Goal: Information Seeking & Learning: Learn about a topic

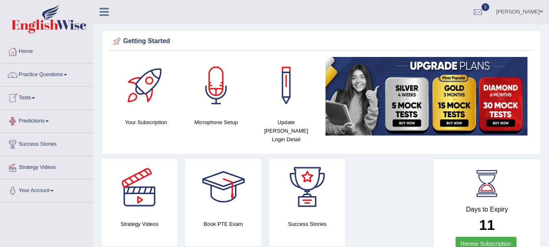
click at [47, 80] on link "Practice Questions" at bounding box center [46, 73] width 93 height 20
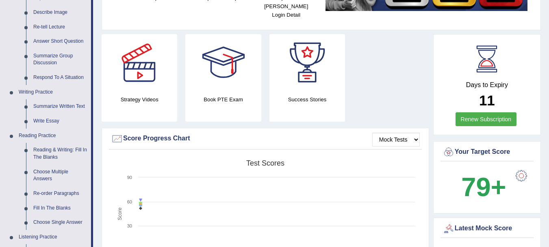
scroll to position [130, 0]
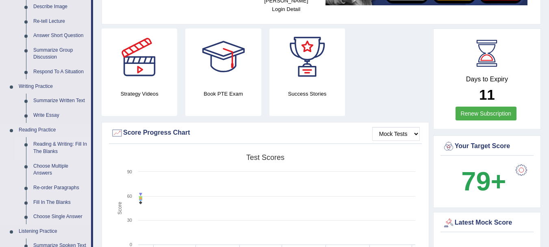
click at [81, 148] on link "Reading & Writing: Fill In The Blanks" at bounding box center [60, 148] width 61 height 22
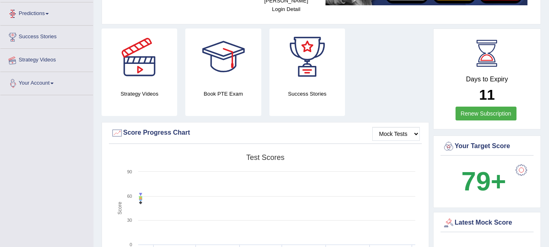
scroll to position [165, 0]
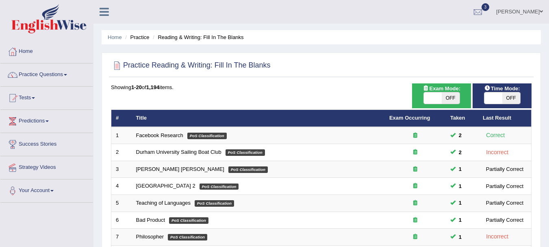
click at [453, 95] on span "OFF" at bounding box center [451, 97] width 18 height 11
checkbox input "true"
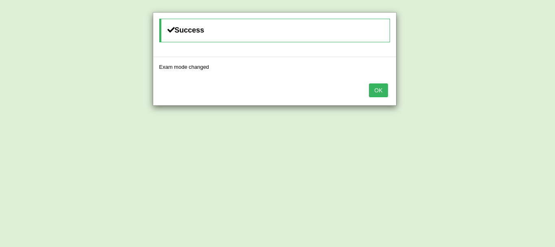
click at [377, 89] on button "OK" at bounding box center [378, 90] width 19 height 14
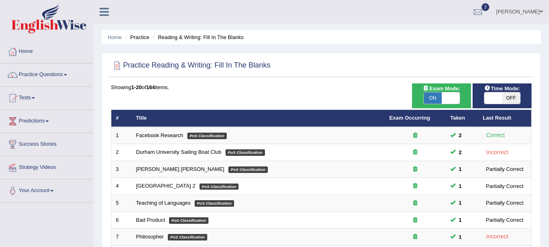
click at [517, 95] on span "OFF" at bounding box center [511, 97] width 18 height 11
checkbox input "true"
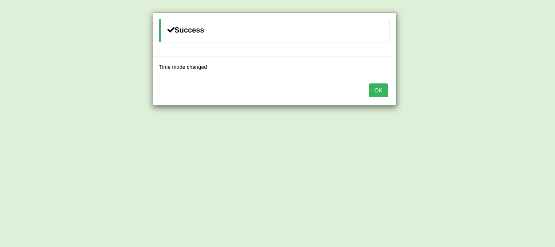
click at [381, 86] on button "OK" at bounding box center [378, 90] width 19 height 14
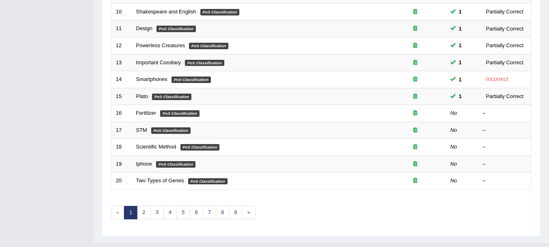
scroll to position [276, 0]
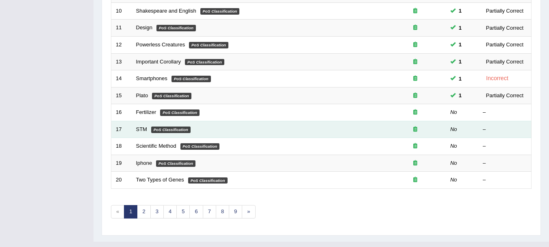
click at [173, 129] on em "PoS Classification" at bounding box center [170, 129] width 39 height 7
click at [143, 126] on link "STM" at bounding box center [141, 129] width 11 height 6
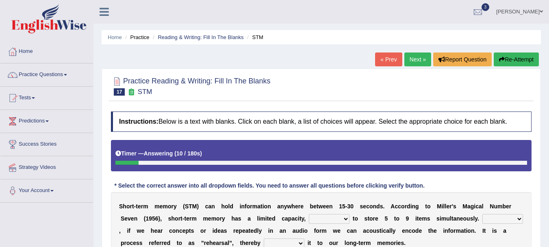
click at [319, 219] on select "being able is able be able unable" at bounding box center [329, 219] width 41 height 10
select select "unable"
click at [309, 214] on select "being able is able be able unable" at bounding box center [329, 219] width 41 height 10
click at [493, 216] on select "However So Moreover Therefore" at bounding box center [502, 219] width 41 height 10
select select "Therefore"
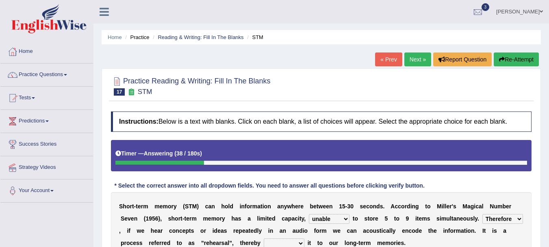
click at [482, 214] on select "However So Moreover Therefore" at bounding box center [502, 219] width 41 height 10
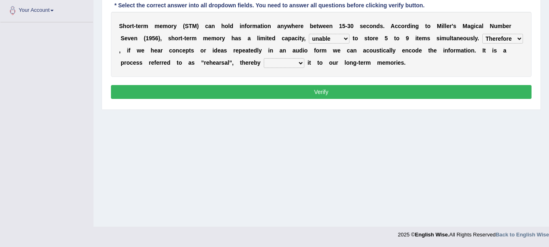
click at [297, 57] on div "S h o r t - t e r m m e m o r y ( S T M ) c a n h o l d i n f o r m a t i o n a…" at bounding box center [321, 44] width 421 height 65
click at [296, 59] on select "commit commits commiting commited" at bounding box center [284, 63] width 41 height 10
select select "commiting"
click at [264, 58] on select "commit commits commiting commited" at bounding box center [284, 63] width 41 height 10
click at [281, 93] on button "Verify" at bounding box center [321, 92] width 421 height 14
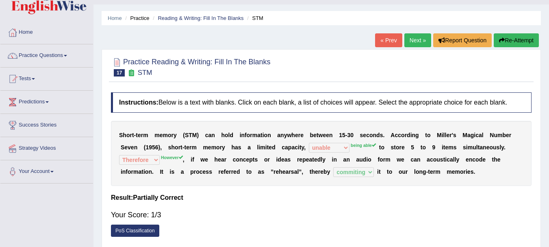
scroll to position [0, 0]
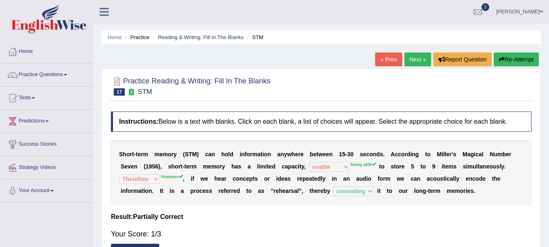
click at [421, 63] on link "Next »" at bounding box center [417, 59] width 27 height 14
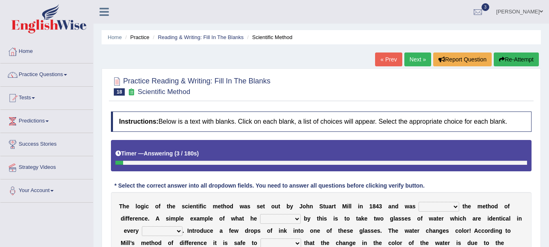
click at [431, 208] on select "pointed claimed demanded named" at bounding box center [439, 207] width 41 height 10
select select "pointed"
click at [419, 202] on select "pointed claimed demanded named" at bounding box center [439, 207] width 41 height 10
click at [285, 218] on select "capped charged found meant" at bounding box center [280, 219] width 41 height 10
select select "meant"
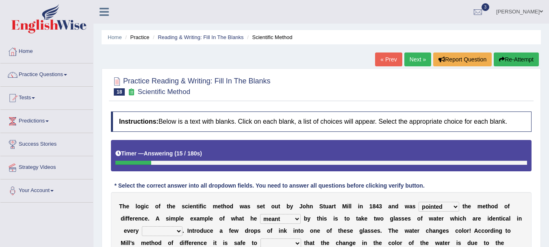
click at [260, 214] on select "capped charged found meant" at bounding box center [280, 219] width 41 height 10
click at [280, 210] on div "T h e l o g i c o f t h e s c i e n t i f i c m e t h o d w a s s e t o u t b y…" at bounding box center [321, 230] width 421 height 77
click at [161, 228] on select "thought identity measure respect" at bounding box center [162, 231] width 41 height 10
select select "measure"
click at [142, 226] on select "thought identity measure respect" at bounding box center [162, 231] width 41 height 10
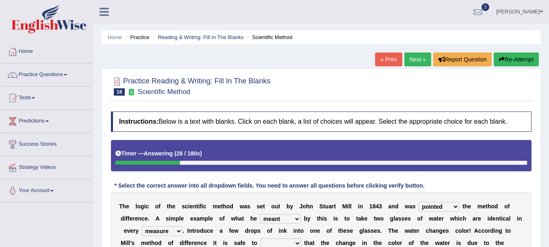
scroll to position [1, 0]
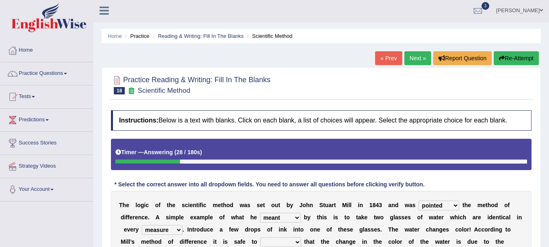
click at [281, 242] on select "assume discuss prefer acclaim" at bounding box center [280, 242] width 41 height 10
select select "prefer"
click at [260, 237] on select "assume discuss prefer acclaim" at bounding box center [280, 242] width 41 height 10
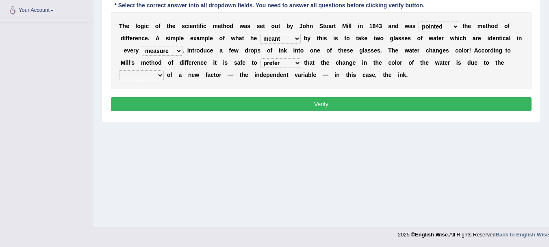
click at [141, 73] on select "introduction magnitude preparation purification" at bounding box center [141, 75] width 45 height 10
select select "introduction"
click at [119, 70] on select "introduction magnitude preparation purification" at bounding box center [141, 75] width 45 height 10
click at [138, 102] on button "Verify" at bounding box center [321, 104] width 421 height 14
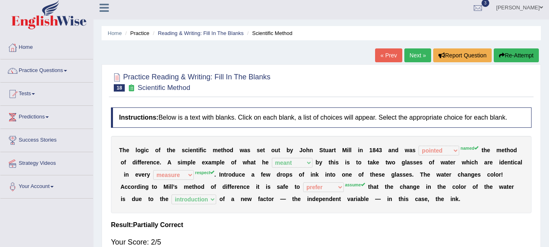
scroll to position [0, 0]
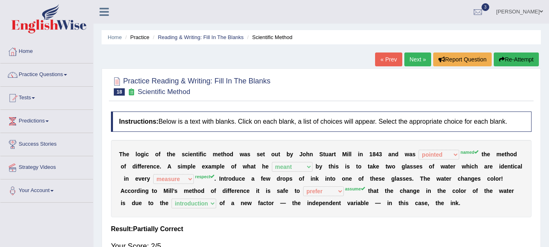
click at [412, 58] on link "Next »" at bounding box center [417, 59] width 27 height 14
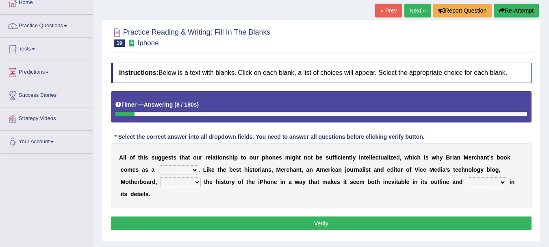
scroll to position [65, 0]
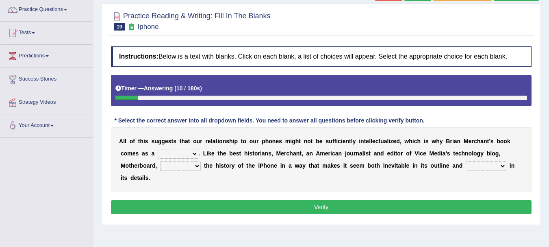
click at [182, 156] on select "privilege relief demotion flash" at bounding box center [178, 154] width 41 height 10
select select "privilege"
click at [158, 149] on select "privilege relief demotion flash" at bounding box center [178, 154] width 41 height 10
click at [175, 165] on select "enriches unpacks detours contorts" at bounding box center [180, 166] width 41 height 10
select select "contorts"
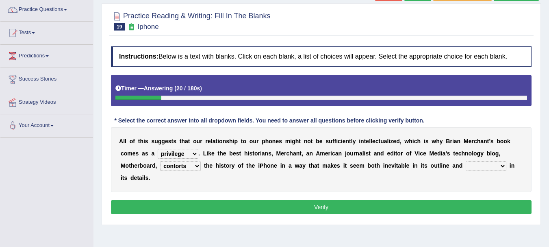
click at [160, 161] on select "enriches unpacks detours contorts" at bounding box center [180, 166] width 41 height 10
click at [481, 170] on select "surprises surprised surprising surprise" at bounding box center [486, 166] width 41 height 10
select select "surprising"
click at [466, 161] on select "surprises surprised surprising surprise" at bounding box center [486, 166] width 41 height 10
click at [482, 204] on button "Verify" at bounding box center [321, 207] width 421 height 14
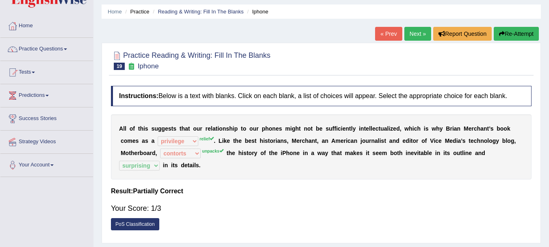
scroll to position [0, 0]
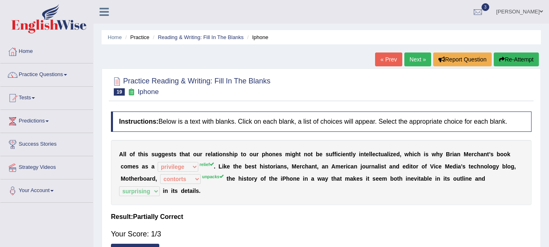
click at [416, 61] on link "Next »" at bounding box center [417, 59] width 27 height 14
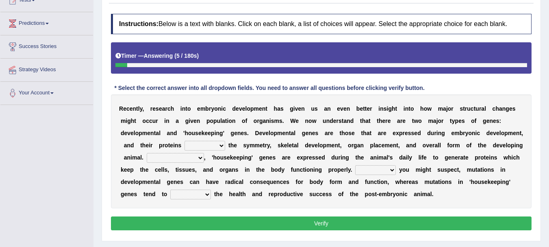
scroll to position [114, 0]
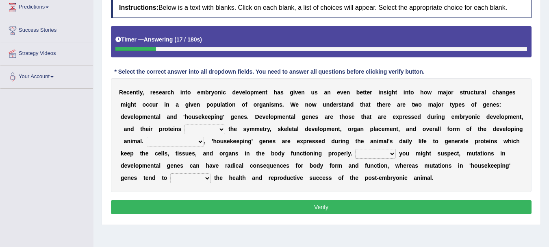
click at [198, 129] on select "push control hold elevate" at bounding box center [204, 129] width 41 height 10
select select "hold"
click at [184, 124] on select "push control hold elevate" at bounding box center [204, 129] width 41 height 10
click at [193, 144] on select "Correspondingly Inclusively Conversely In contrast" at bounding box center [175, 142] width 57 height 10
select select "In contrast"
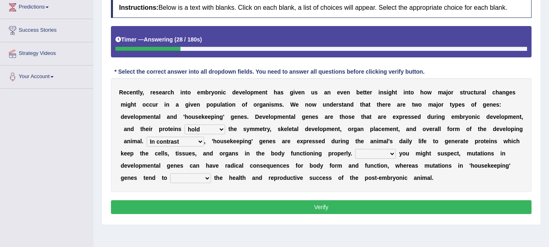
click at [147, 137] on select "Correspondingly Inclusively Conversely In contrast" at bounding box center [175, 142] width 57 height 10
click at [384, 151] on select "For As With Within" at bounding box center [375, 154] width 41 height 10
select select "With"
click at [355, 149] on select "For As With Within" at bounding box center [375, 154] width 41 height 10
click at [203, 178] on select "affect effect interrupt defect" at bounding box center [190, 178] width 41 height 10
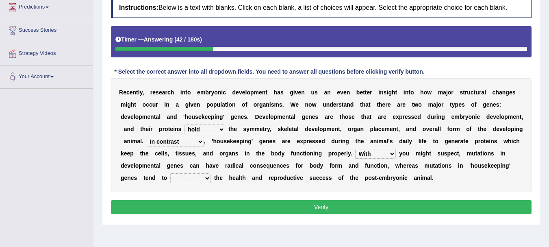
select select "effect"
click at [170, 173] on select "affect effect interrupt defect" at bounding box center [190, 178] width 41 height 10
click at [189, 204] on button "Verify" at bounding box center [321, 207] width 421 height 14
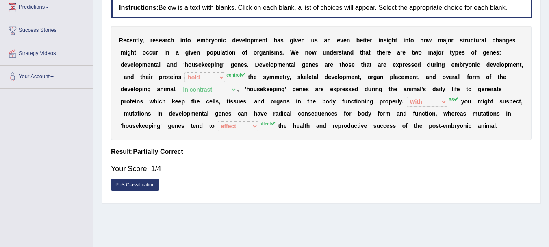
scroll to position [0, 0]
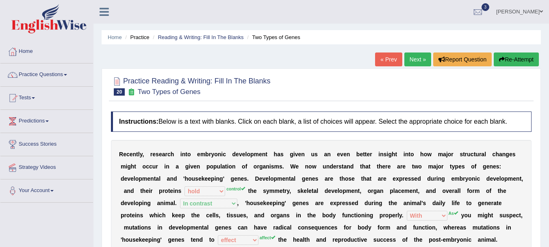
click at [410, 60] on link "Next »" at bounding box center [417, 59] width 27 height 14
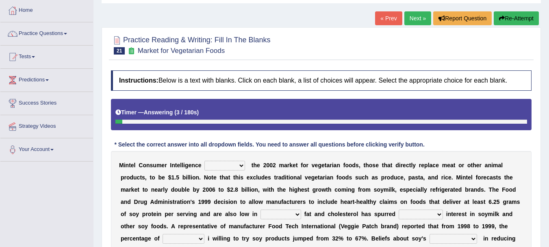
scroll to position [49, 0]
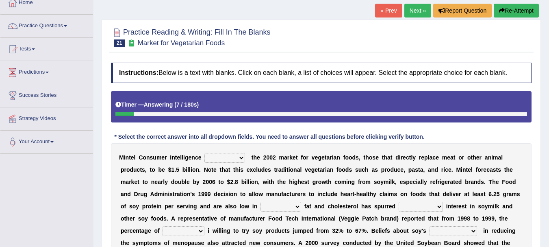
click at [238, 158] on select "deals fulfills creates estimates" at bounding box center [224, 158] width 41 height 10
select select "creates"
click at [204, 153] on select "deals fulfills creates estimates" at bounding box center [224, 158] width 41 height 10
click at [269, 208] on select "saturated solid acid liquid" at bounding box center [280, 207] width 41 height 10
select select "saturated"
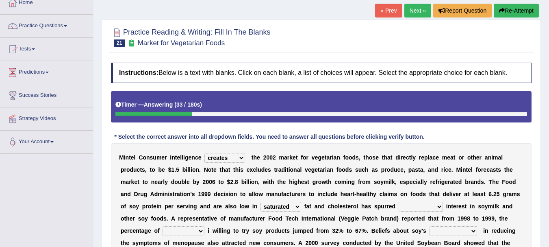
click at [260, 202] on select "saturated solid acid liquid" at bounding box center [280, 207] width 41 height 10
click at [430, 208] on select "good big tremendous extreme" at bounding box center [421, 207] width 44 height 10
select select "tremendous"
click at [399, 202] on select "good big tremendous extreme" at bounding box center [421, 207] width 44 height 10
click at [176, 231] on select "guests consumers customers clients" at bounding box center [184, 231] width 42 height 10
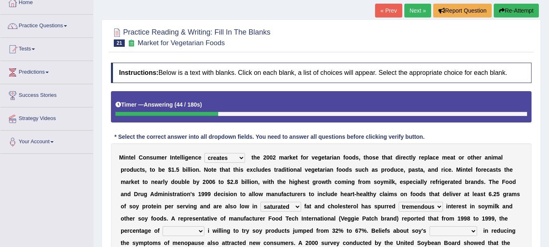
select select "customers"
click at [163, 226] on select "guests consumers customers clients" at bounding box center [184, 231] width 42 height 10
click at [451, 231] on select "effectiveness timeliness efficiency goodness" at bounding box center [454, 231] width 48 height 10
select select "goodness"
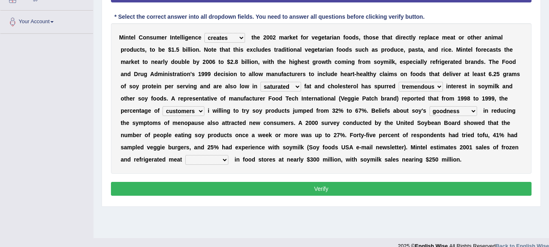
scroll to position [180, 0]
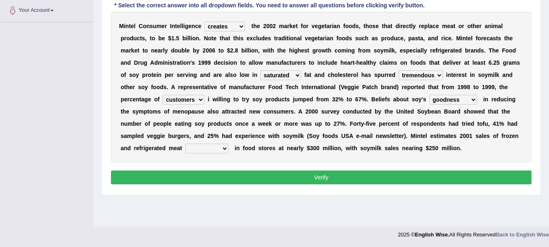
click at [222, 152] on select "foods choices staffs alternatives" at bounding box center [206, 148] width 43 height 10
click at [205, 203] on div "Home Practice Reading & Writing: Fill In The Blanks Market for Vegetarian Foods…" at bounding box center [321, 23] width 456 height 406
click at [225, 148] on select "foods choices staffs alternatives" at bounding box center [206, 148] width 43 height 10
select select "alternatives"
click at [185, 143] on select "foods choices staffs alternatives" at bounding box center [206, 148] width 43 height 10
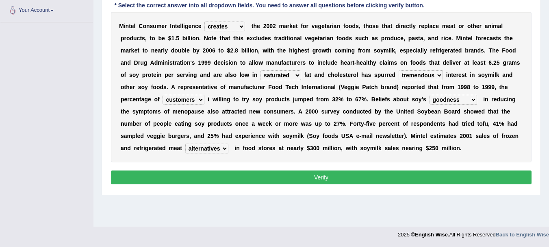
click at [237, 172] on button "Verify" at bounding box center [321, 177] width 421 height 14
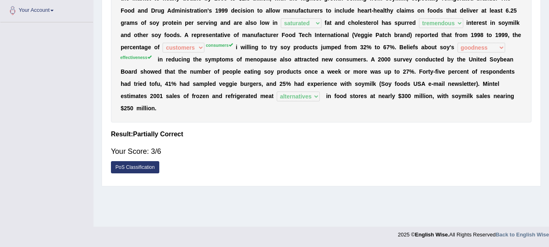
scroll to position [0, 0]
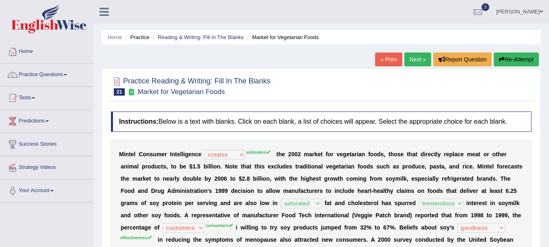
click at [407, 56] on link "Next »" at bounding box center [417, 59] width 27 height 14
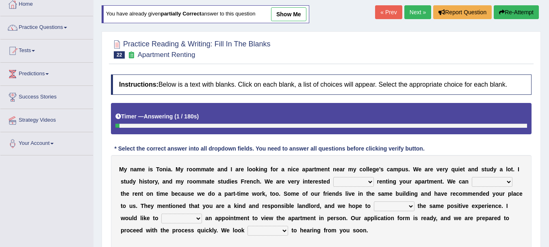
scroll to position [49, 0]
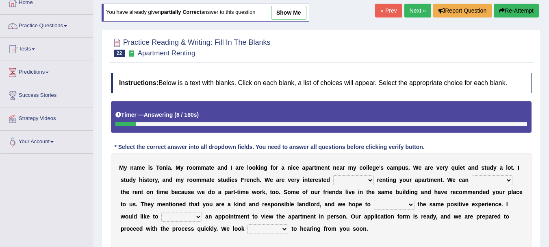
click at [361, 181] on select "for about at in" at bounding box center [353, 180] width 41 height 10
select select "in"
click at [333, 175] on select "for about at in" at bounding box center [353, 180] width 41 height 10
click at [503, 180] on select "afford get pay bring" at bounding box center [492, 180] width 41 height 10
select select "afford"
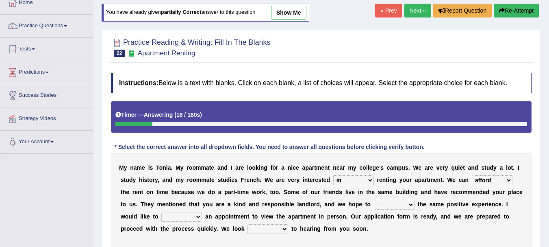
click at [472, 175] on select "afford get pay bring" at bounding box center [492, 180] width 41 height 10
click at [409, 205] on select "form meet have decide" at bounding box center [394, 205] width 41 height 10
select select "have"
click at [374, 200] on select "form meet have decide" at bounding box center [394, 205] width 41 height 10
click at [197, 214] on select "own recall revise make" at bounding box center [181, 217] width 41 height 10
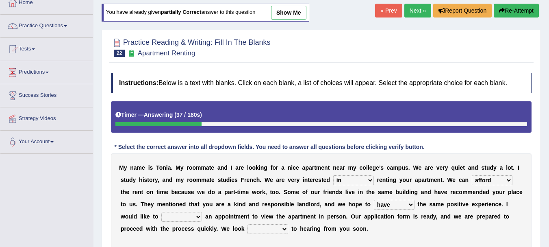
click at [202, 201] on b at bounding box center [201, 204] width 3 height 7
click at [195, 213] on select "own recall revise make" at bounding box center [181, 217] width 41 height 10
select select "make"
click at [161, 212] on select "own recall revise make" at bounding box center [181, 217] width 41 height 10
click at [256, 228] on select "around out in forward" at bounding box center [267, 229] width 41 height 10
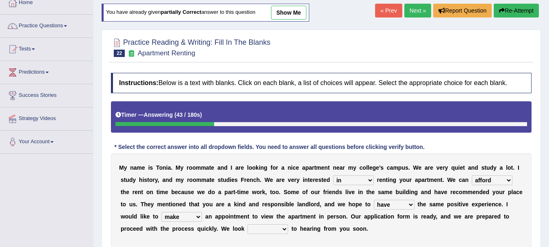
select select "forward"
click at [247, 224] on select "around out in forward" at bounding box center [267, 229] width 41 height 10
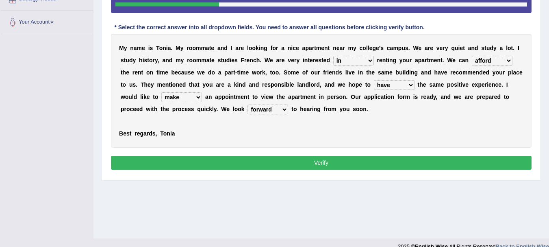
scroll to position [180, 0]
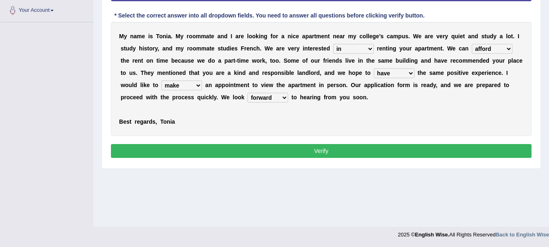
click at [462, 148] on button "Verify" at bounding box center [321, 151] width 421 height 14
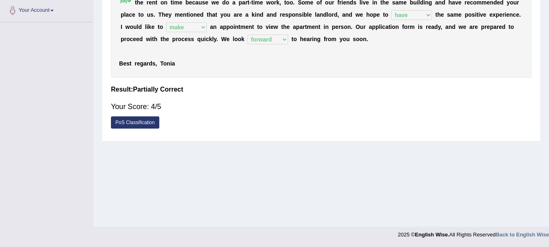
scroll to position [0, 0]
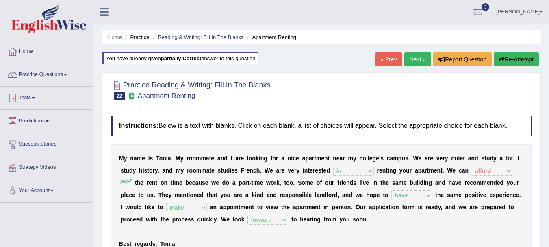
click at [412, 61] on link "Next »" at bounding box center [417, 59] width 27 height 14
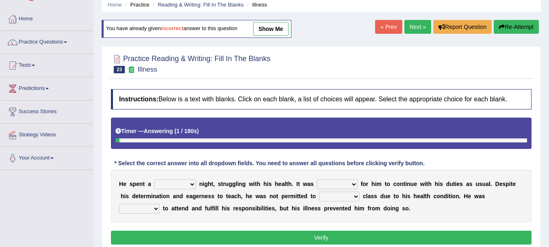
scroll to position [49, 0]
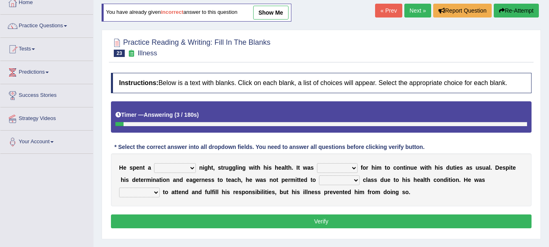
click at [189, 164] on select "cheerful restful meaningful painful" at bounding box center [175, 168] width 42 height 10
select select "painful"
click at [154, 163] on select "cheerful restful meaningful painful" at bounding box center [175, 168] width 42 height 10
click at [331, 167] on select "enjoyable simple difficult natural" at bounding box center [337, 168] width 41 height 10
select select "difficult"
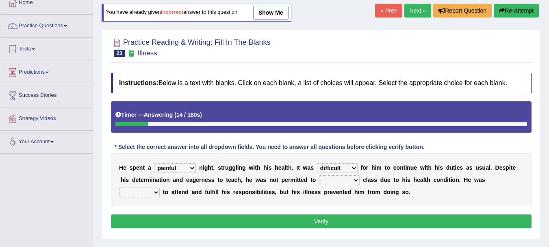
click at [317, 163] on select "enjoyable simple difficult natural" at bounding box center [337, 168] width 41 height 10
click at [333, 180] on select "teach leave cancel attend" at bounding box center [339, 180] width 41 height 10
select select "cancel"
click at [319, 175] on select "teach leave cancel attend" at bounding box center [339, 180] width 41 height 10
click at [153, 192] on select "anxious forced lazy happy" at bounding box center [139, 192] width 41 height 10
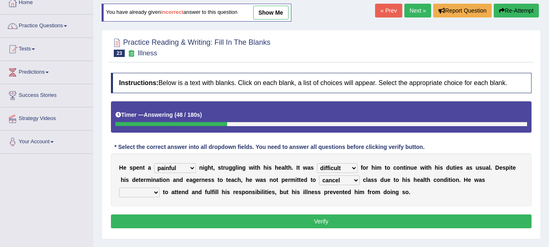
select select "forced"
click at [119, 187] on select "anxious forced lazy happy" at bounding box center [139, 192] width 41 height 10
click at [158, 221] on button "Verify" at bounding box center [321, 221] width 421 height 14
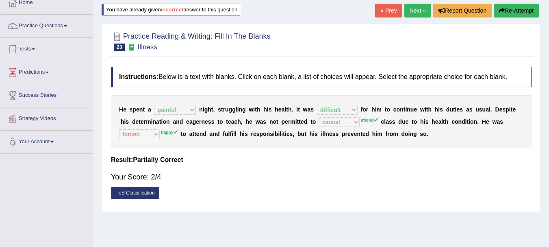
click at [419, 12] on link "Next »" at bounding box center [417, 11] width 27 height 14
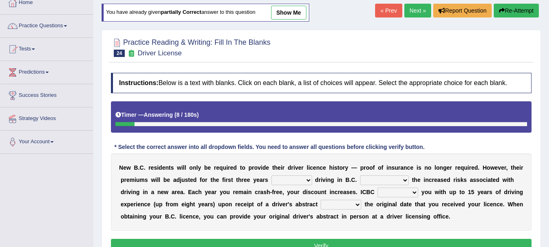
scroll to position [65, 0]
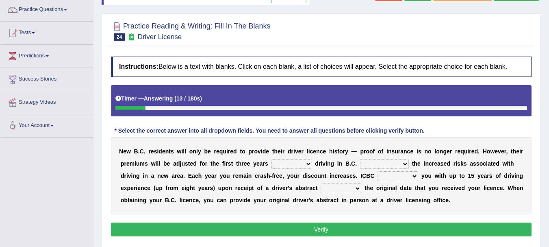
click at [278, 164] on select "within among against of" at bounding box center [291, 164] width 41 height 10
select select "of"
click at [271, 159] on select "within among against of" at bounding box center [291, 164] width 41 height 10
click at [399, 164] on select "depending on as for due to thanks to" at bounding box center [384, 164] width 49 height 10
select select "due to"
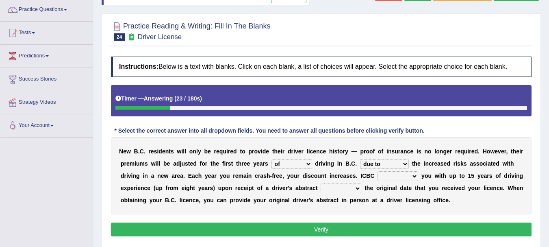
click at [360, 159] on select "depending on as for due to thanks to" at bounding box center [384, 164] width 49 height 10
click at [388, 177] on select "credited crediting credit will credit" at bounding box center [397, 176] width 41 height 10
select select "will credit"
click at [377, 171] on select "credited crediting credit will credit" at bounding box center [397, 176] width 41 height 10
click at [345, 189] on select "showing show shows shown" at bounding box center [341, 188] width 41 height 10
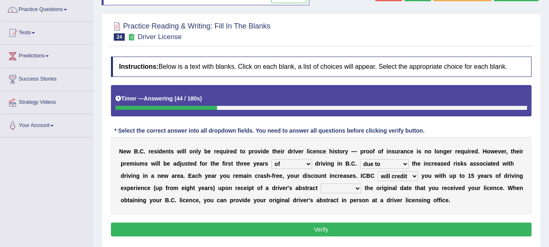
select select "showing"
click at [321, 183] on select "showing show shows shown" at bounding box center [341, 188] width 41 height 10
click at [347, 229] on button "Verify" at bounding box center [321, 229] width 421 height 14
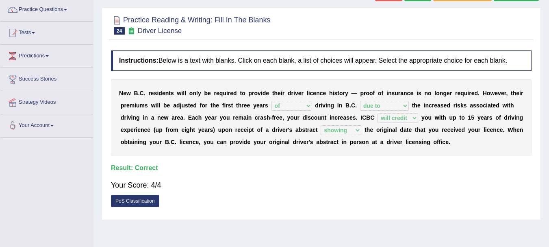
scroll to position [0, 0]
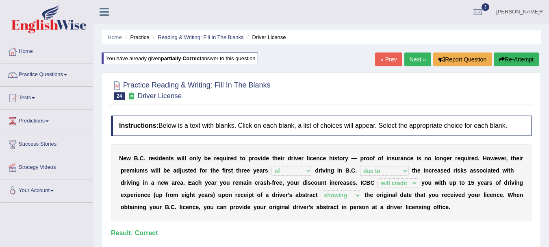
click at [418, 63] on link "Next »" at bounding box center [417, 59] width 27 height 14
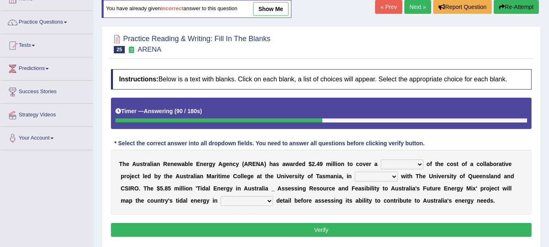
scroll to position [52, 0]
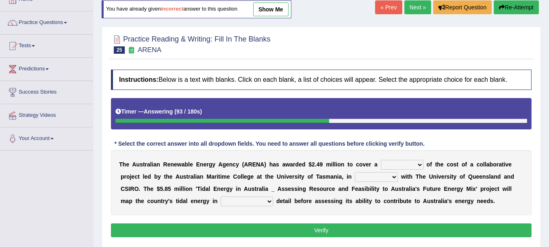
click at [418, 163] on select "wholesome total portion worth" at bounding box center [402, 165] width 43 height 10
select select "total"
click at [381, 160] on select "wholesome total portion worth" at bounding box center [402, 165] width 43 height 10
click at [369, 179] on select "disguise contrast partnership revenge" at bounding box center [376, 177] width 43 height 10
select select "partnership"
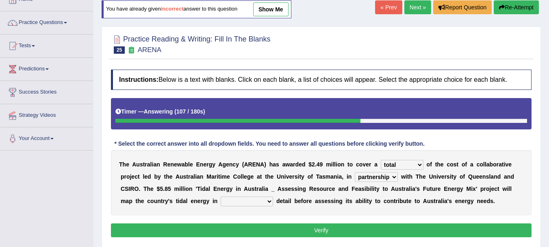
click at [355, 172] on select "disguise contrast partnership revenge" at bounding box center [376, 177] width 43 height 10
click at [259, 195] on div "T h e A u s t r a l i a n R e n e w a b l e E n e r g y A g e n c y ( A R E N A…" at bounding box center [321, 182] width 421 height 65
click at [259, 202] on select "unexpected unforgiven universal unprecedented" at bounding box center [247, 201] width 52 height 10
click at [221, 196] on select "unexpected unforgiven universal unprecedented" at bounding box center [247, 201] width 52 height 10
click at [247, 197] on select "unexpected unforgiven universal unprecedented" at bounding box center [247, 201] width 52 height 10
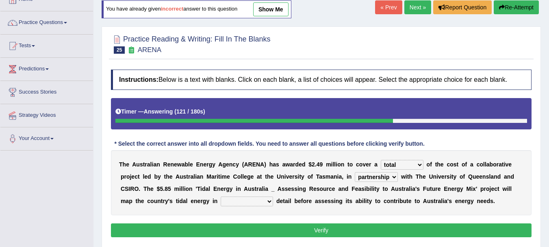
select select "unexpected"
click at [221, 196] on select "unexpected unforgiven universal unprecedented" at bounding box center [247, 201] width 52 height 10
click at [265, 232] on button "Verify" at bounding box center [321, 230] width 421 height 14
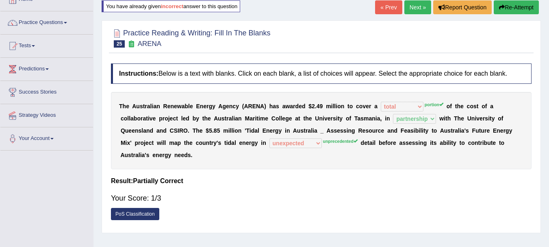
click at [412, 8] on link "Next »" at bounding box center [417, 7] width 27 height 14
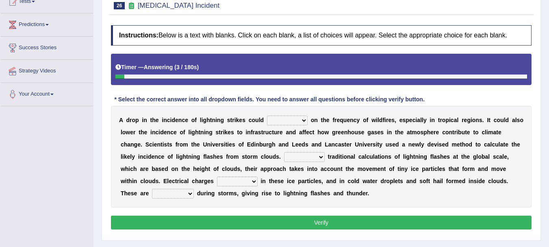
scroll to position [98, 0]
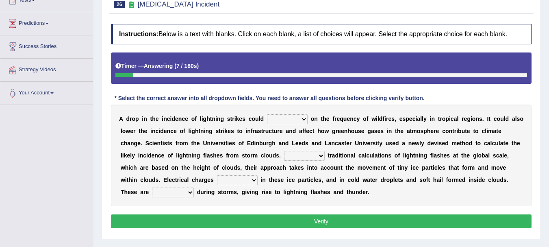
click at [278, 114] on select "dwell focus impact depend" at bounding box center [287, 119] width 41 height 10
select select "focus"
click at [267, 114] on select "dwell focus impact depend" at bounding box center [287, 119] width 41 height 10
click at [295, 157] on select "Unlike Unless Except Besides" at bounding box center [304, 156] width 41 height 10
select select "Unless"
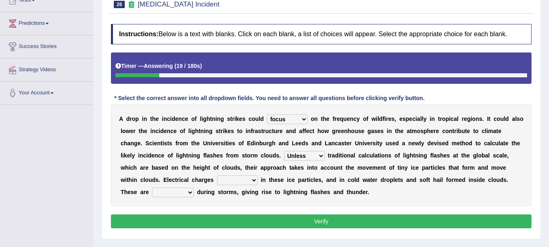
click at [284, 151] on select "Unlike Unless Except Besides" at bounding box center [304, 156] width 41 height 10
click at [247, 177] on select "run off build up mess up zoom in" at bounding box center [237, 180] width 41 height 10
select select "build up"
click at [217, 175] on select "run off build up mess up zoom in" at bounding box center [237, 180] width 41 height 10
click at [169, 191] on select "collected diverted rounded discharged" at bounding box center [173, 192] width 42 height 10
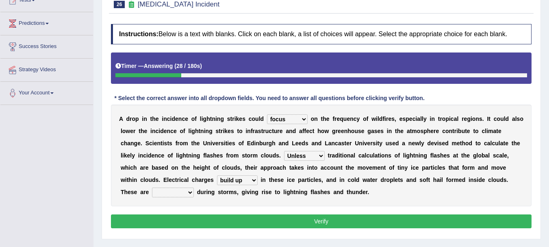
select select "collected"
click at [152, 187] on select "collected diverted rounded discharged" at bounding box center [173, 192] width 42 height 10
click at [176, 217] on button "Verify" at bounding box center [321, 221] width 421 height 14
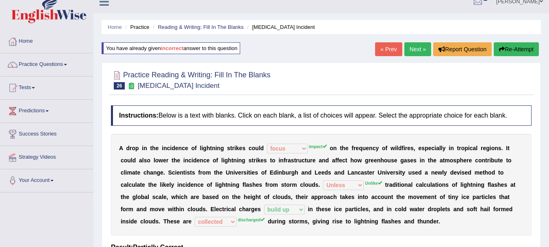
scroll to position [0, 0]
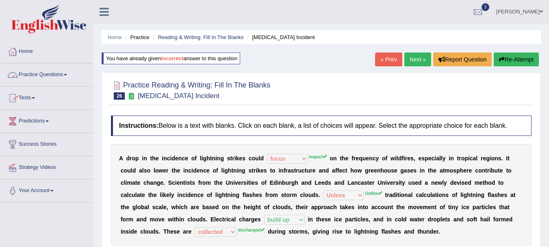
click at [35, 72] on link "Practice Questions" at bounding box center [46, 73] width 93 height 20
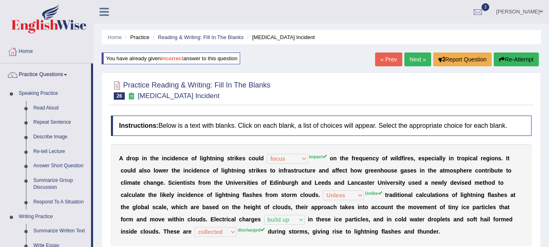
click at [539, 114] on div "Practice Reading & Writing: Fill In The Blanks 26 Lightning Strike Incident Ins…" at bounding box center [321, 190] width 439 height 237
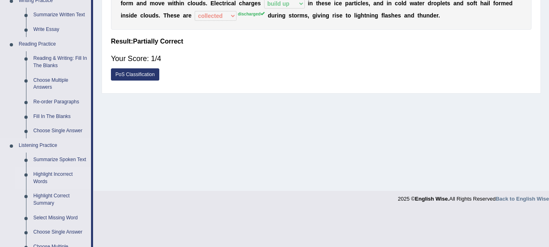
click at [46, 172] on link "Highlight Incorrect Words" at bounding box center [60, 178] width 61 height 22
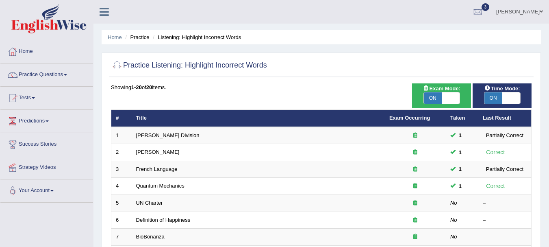
click at [150, 137] on link "[PERSON_NAME] Division" at bounding box center [167, 135] width 63 height 6
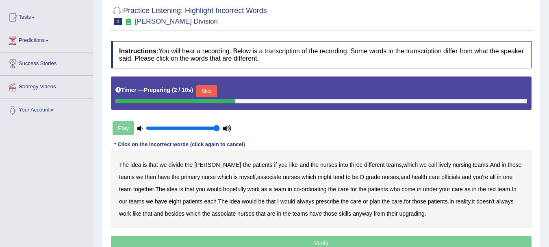
scroll to position [81, 0]
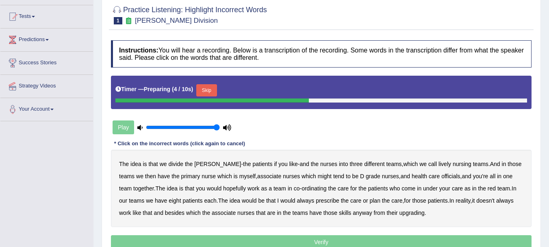
click at [150, 137] on div "Play" at bounding box center [172, 127] width 122 height 20
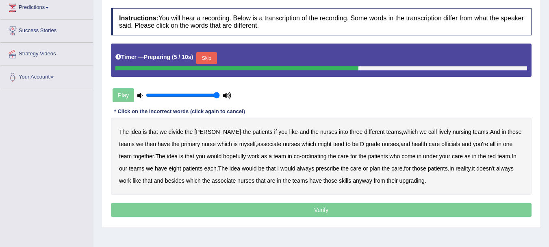
scroll to position [114, 0]
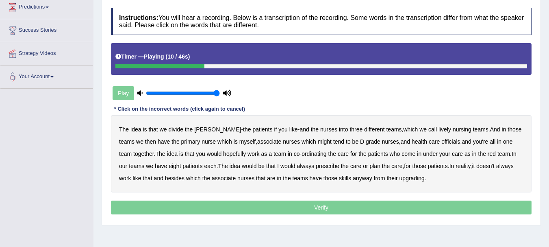
click at [438, 130] on b "lively" at bounding box center [444, 129] width 13 height 7
click at [318, 143] on b "might" at bounding box center [325, 141] width 14 height 7
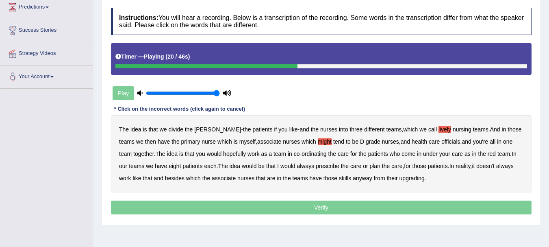
click at [441, 143] on b "officials" at bounding box center [450, 141] width 19 height 7
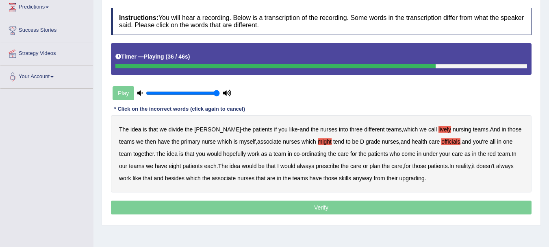
click at [297, 168] on b "always" at bounding box center [305, 166] width 17 height 7
click at [401, 178] on b "upgrading" at bounding box center [411, 178] width 25 height 7
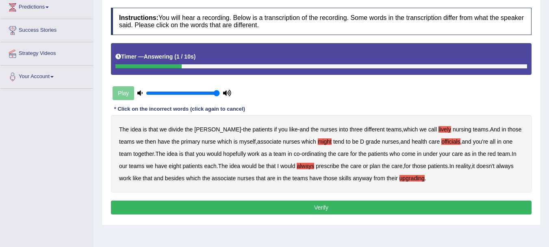
click at [381, 212] on button "Verify" at bounding box center [321, 207] width 421 height 14
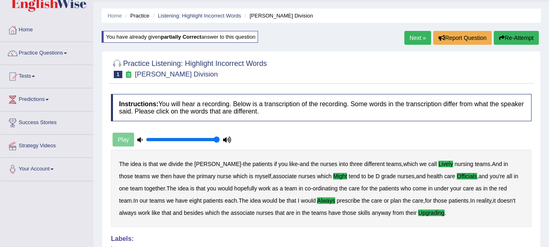
scroll to position [0, 0]
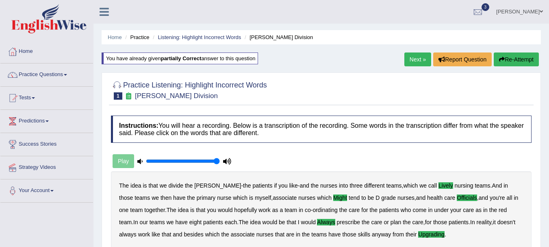
click at [421, 62] on link "Next »" at bounding box center [417, 59] width 27 height 14
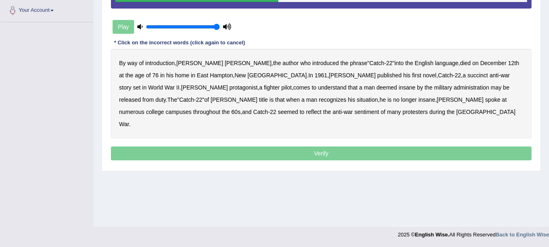
click at [467, 76] on b "succinct" at bounding box center [477, 75] width 21 height 7
click at [453, 87] on b "administration" at bounding box center [470, 87] width 35 height 7
click at [357, 101] on b "situation" at bounding box center [367, 99] width 21 height 7
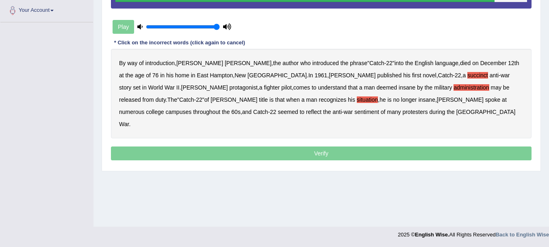
click at [321, 108] on b "reflect" at bounding box center [313, 111] width 15 height 7
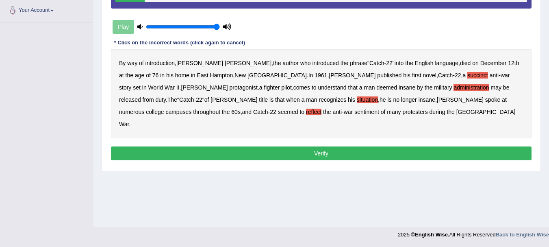
click at [262, 146] on button "Verify" at bounding box center [321, 153] width 421 height 14
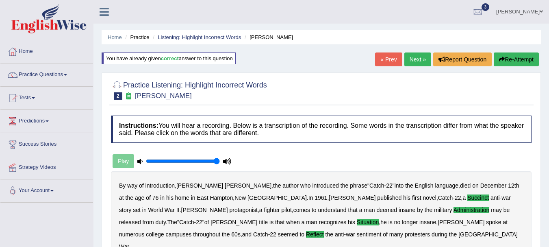
click at [410, 57] on link "Next »" at bounding box center [417, 59] width 27 height 14
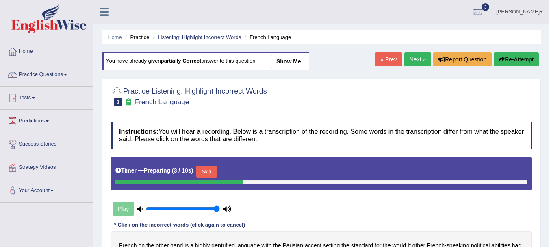
scroll to position [180, 0]
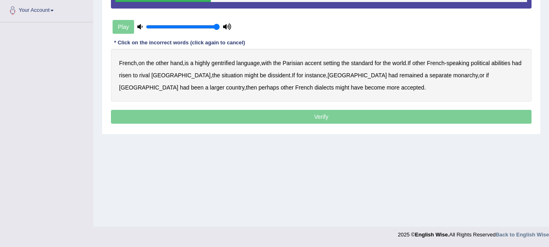
click at [230, 63] on b "gentrified" at bounding box center [223, 63] width 24 height 7
click at [507, 64] on b "abilities" at bounding box center [500, 63] width 19 height 7
click at [268, 74] on b "dissident" at bounding box center [279, 75] width 22 height 7
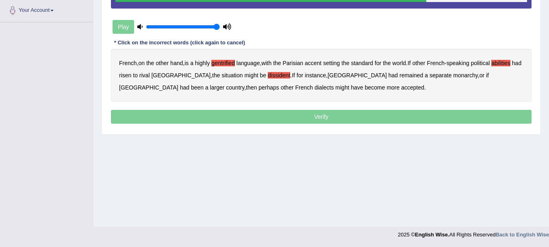
click at [453, 76] on b "monarchy" at bounding box center [465, 75] width 24 height 7
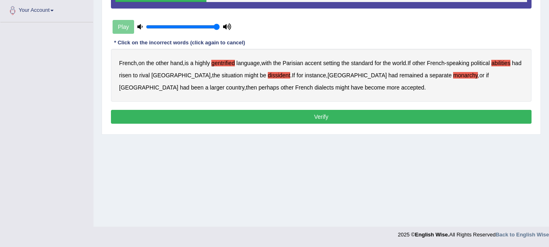
click at [267, 112] on button "Verify" at bounding box center [321, 117] width 421 height 14
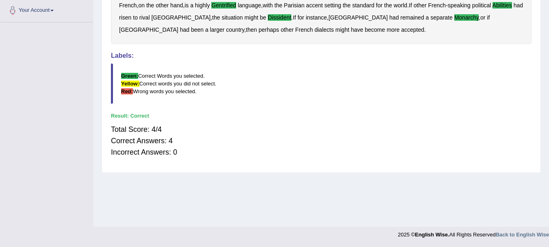
scroll to position [0, 0]
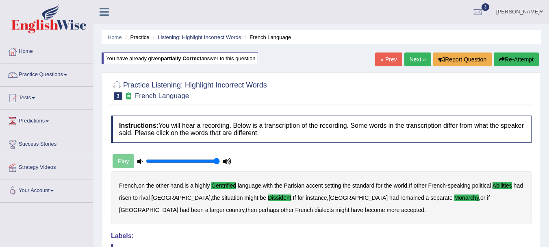
click at [414, 54] on link "Next »" at bounding box center [417, 59] width 27 height 14
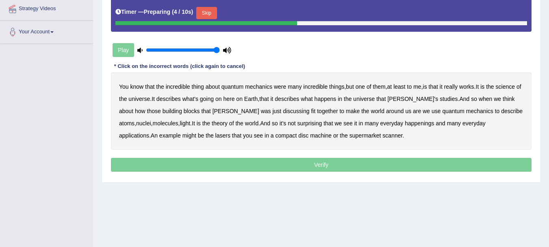
scroll to position [148, 0]
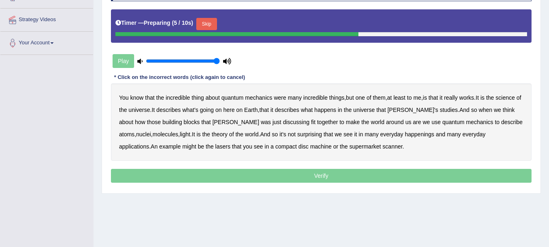
click at [208, 24] on button "Skip" at bounding box center [206, 24] width 20 height 12
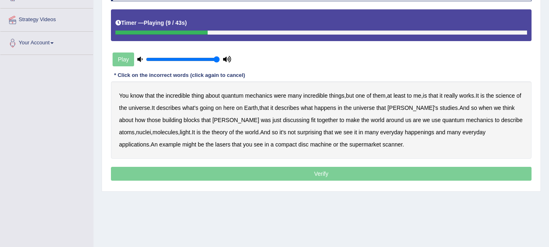
click at [506, 97] on b "science" at bounding box center [505, 95] width 19 height 7
click at [283, 122] on b "discussing" at bounding box center [296, 120] width 26 height 7
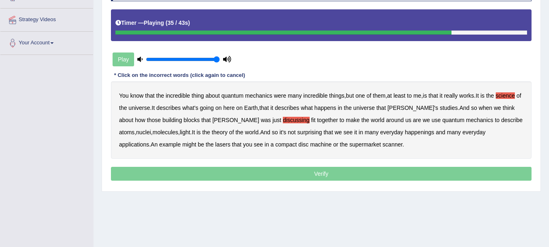
click at [405, 132] on b "happenings" at bounding box center [419, 132] width 29 height 7
click at [310, 146] on b "machine" at bounding box center [321, 144] width 22 height 7
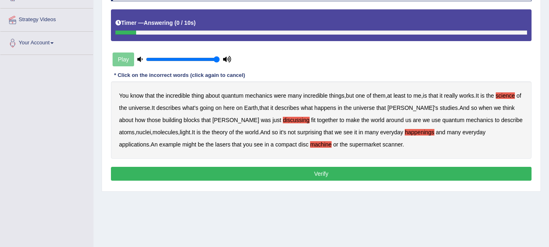
click at [273, 168] on button "Verify" at bounding box center [321, 174] width 421 height 14
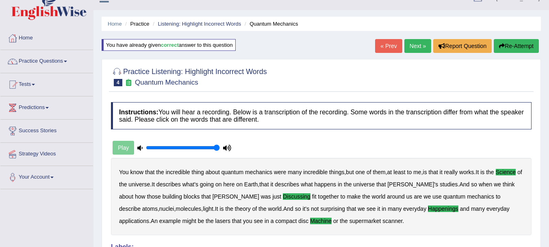
scroll to position [0, 0]
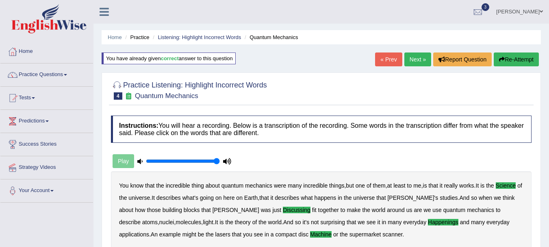
click at [416, 60] on link "Next »" at bounding box center [417, 59] width 27 height 14
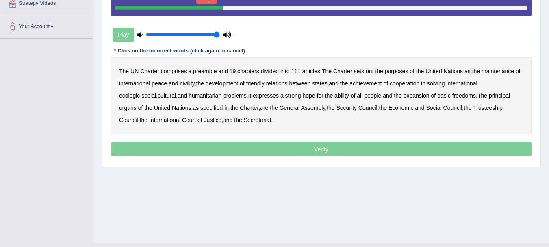
scroll to position [148, 0]
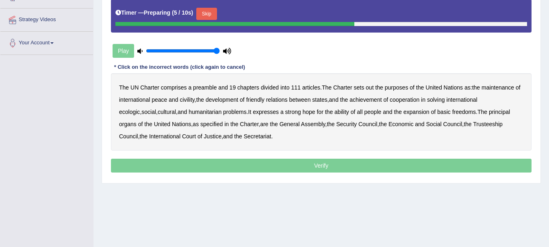
click at [202, 9] on button "Skip" at bounding box center [206, 14] width 20 height 12
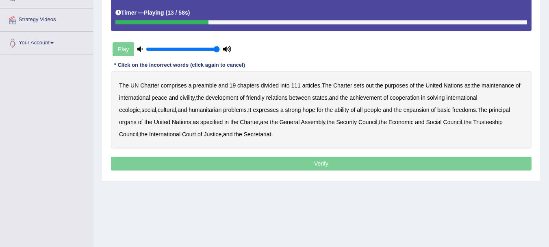
click at [371, 87] on b "out" at bounding box center [370, 85] width 8 height 7
click at [193, 98] on b "civility" at bounding box center [187, 97] width 15 height 7
click at [140, 106] on b "ecologic" at bounding box center [129, 109] width 21 height 7
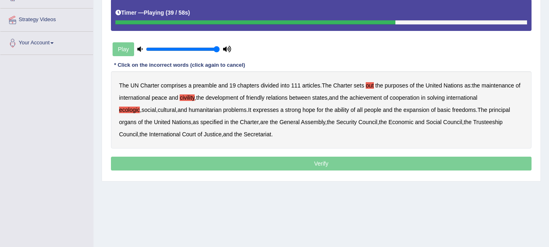
click at [334, 112] on b "ability" at bounding box center [341, 109] width 15 height 7
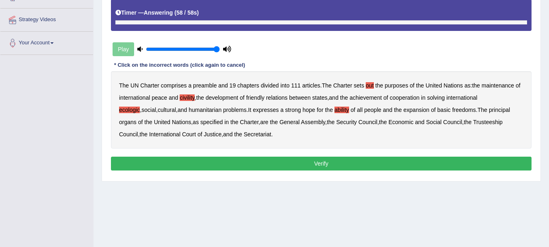
click at [288, 165] on p "Verify" at bounding box center [321, 163] width 421 height 14
click at [288, 165] on button "Verify" at bounding box center [321, 163] width 421 height 14
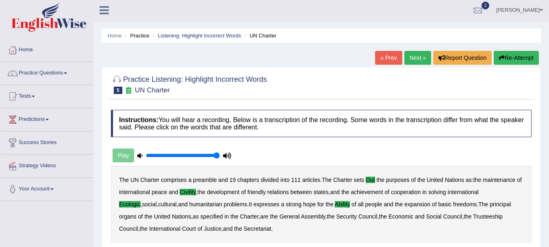
scroll to position [0, 0]
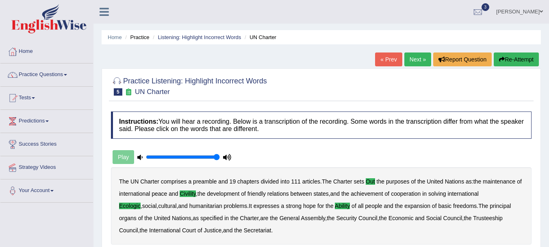
click at [469, 150] on div "Instructions: You will hear a recording. Below is a transcription of the record…" at bounding box center [321, 237] width 425 height 261
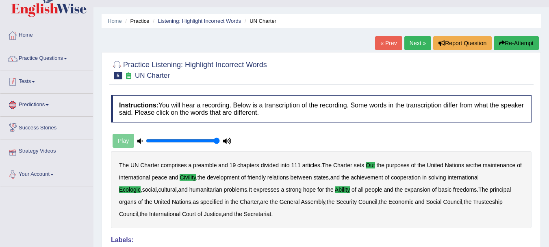
scroll to position [17, 0]
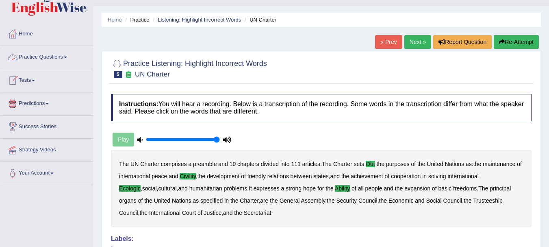
click at [64, 57] on link "Practice Questions" at bounding box center [46, 56] width 93 height 20
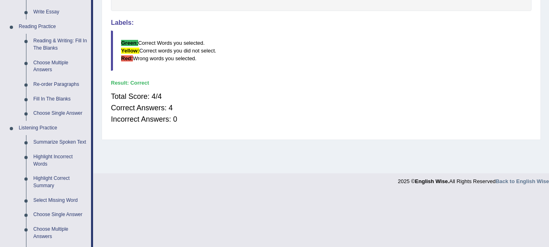
scroll to position [390, 0]
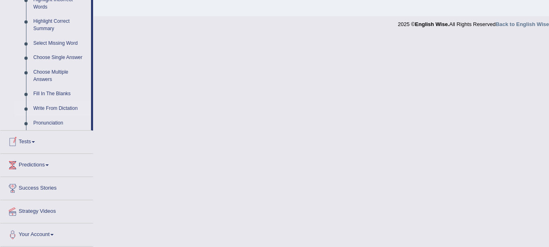
click at [64, 110] on link "Write From Dictation" at bounding box center [60, 108] width 61 height 15
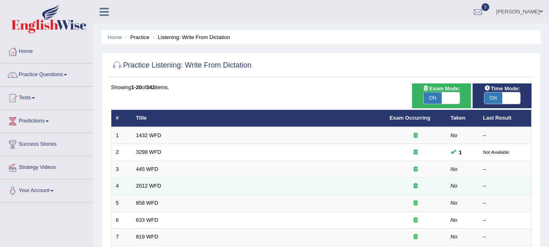
click at [124, 188] on td "4" at bounding box center [121, 186] width 20 height 17
click at [141, 188] on link "2012 WFD" at bounding box center [148, 185] width 25 height 6
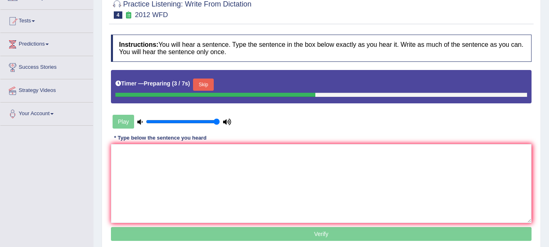
scroll to position [81, 0]
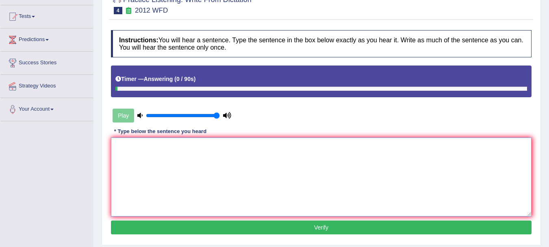
click at [141, 188] on textarea at bounding box center [321, 176] width 421 height 79
drag, startPoint x: 0, startPoint y: 0, endPoint x: 141, endPoint y: 188, distance: 234.5
click at [141, 188] on textarea at bounding box center [321, 176] width 421 height 79
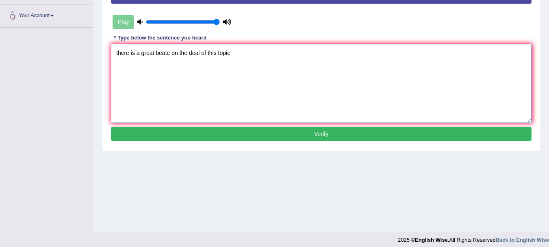
scroll to position [180, 0]
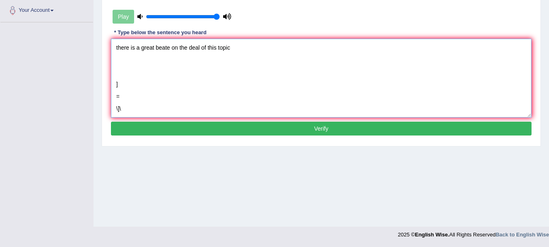
click at [169, 49] on textarea "there is a great beate on the deal of this topic ] = \]\" at bounding box center [321, 78] width 421 height 79
click at [128, 114] on textarea "there is a great debate on the deal of this topic ] = \]\" at bounding box center [321, 78] width 421 height 79
type textarea "there is a great debate on the deal of this topic"
click at [127, 128] on button "Verify" at bounding box center [321, 128] width 421 height 14
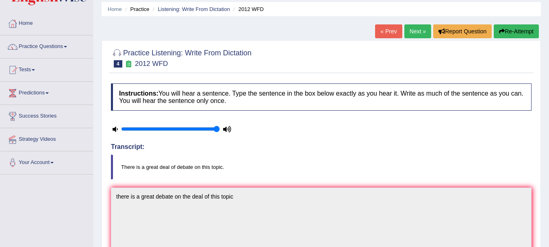
scroll to position [0, 0]
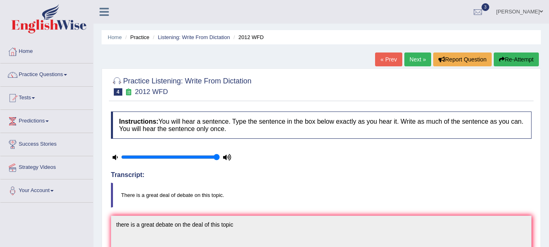
click at [422, 62] on link "Next »" at bounding box center [417, 59] width 27 height 14
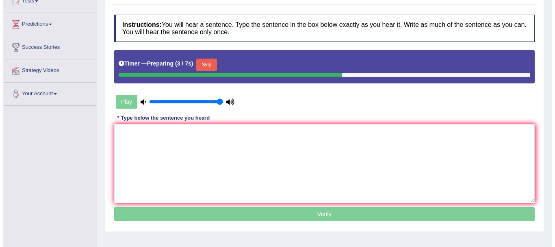
scroll to position [98, 0]
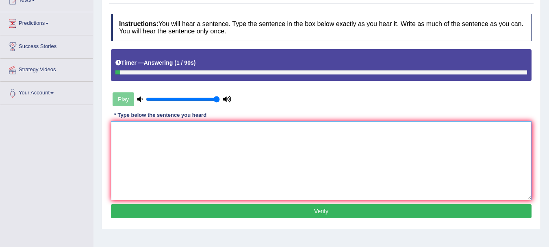
click at [176, 130] on textarea at bounding box center [321, 160] width 421 height 79
type textarea "instrested in historians"
click at [195, 208] on button "Verify" at bounding box center [321, 211] width 421 height 14
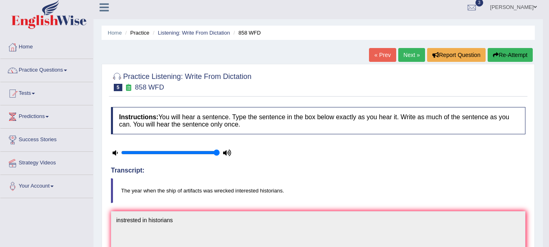
scroll to position [0, 0]
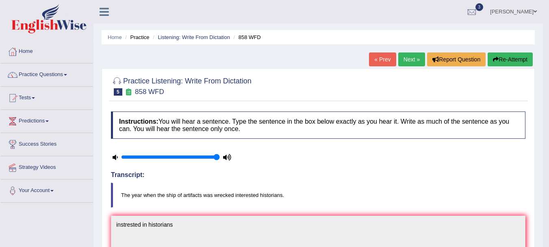
click at [414, 54] on link "Next »" at bounding box center [411, 59] width 27 height 14
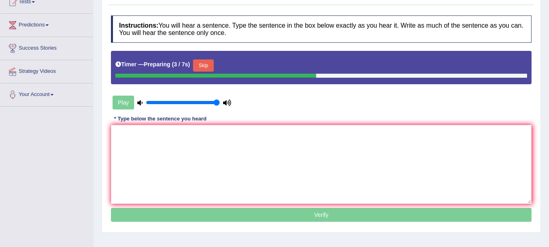
scroll to position [98, 0]
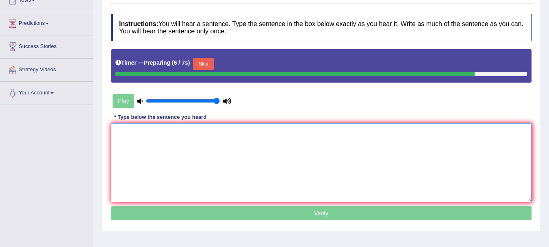
click at [338, 143] on textarea at bounding box center [321, 162] width 421 height 79
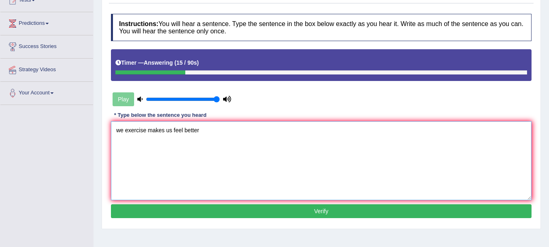
click at [123, 131] on textarea "we exercise makes us feel better" at bounding box center [321, 160] width 421 height 79
click at [263, 130] on textarea "we must make sure that exercise makes us feel better" at bounding box center [321, 160] width 421 height 79
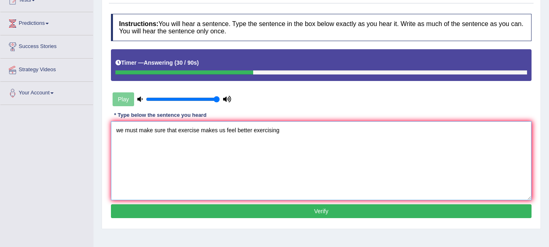
click at [123, 129] on textarea "we must make sure that exercise makes us feel better exercising" at bounding box center [321, 160] width 421 height 79
type textarea "We must make sure that exercise makes us feel better exercising"
click at [161, 212] on button "Verify" at bounding box center [321, 211] width 421 height 14
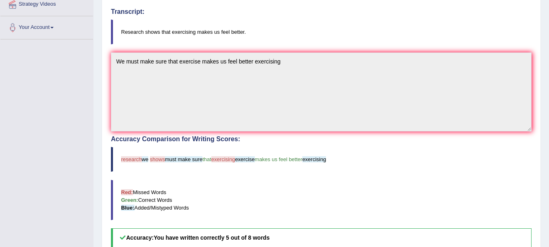
scroll to position [163, 0]
click at [161, 212] on blockquote "Red: Missed Words Green: Correct Words Blue: Added/Mistyped Words" at bounding box center [321, 200] width 421 height 40
